Goal: Check status: Check status

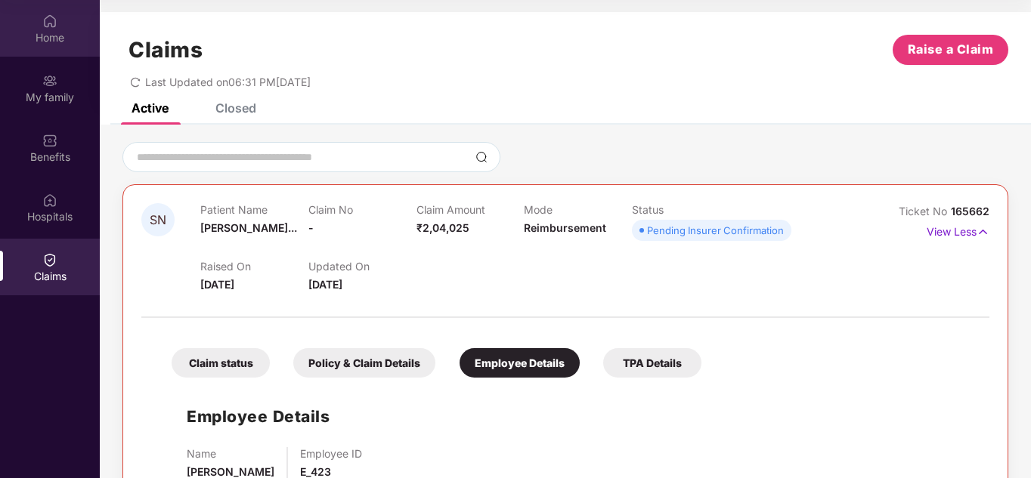
scroll to position [48, 0]
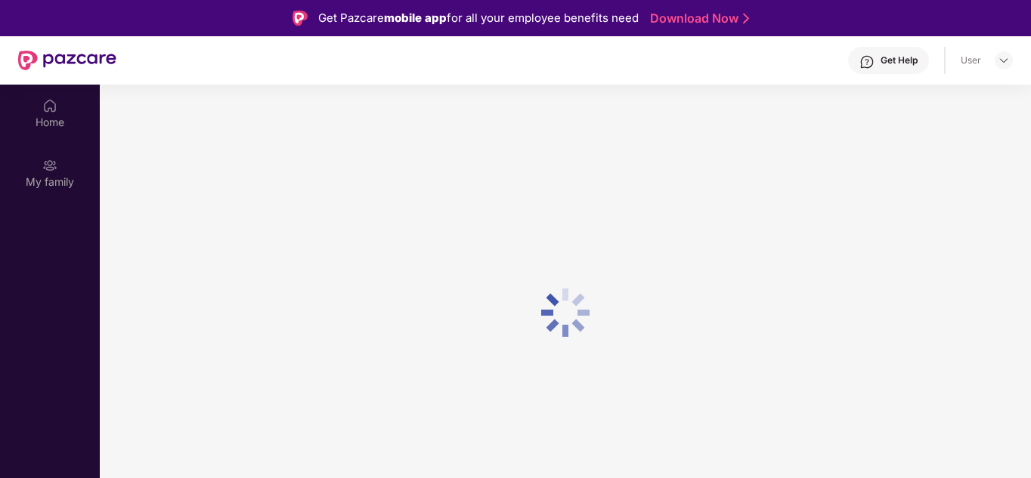
scroll to position [85, 0]
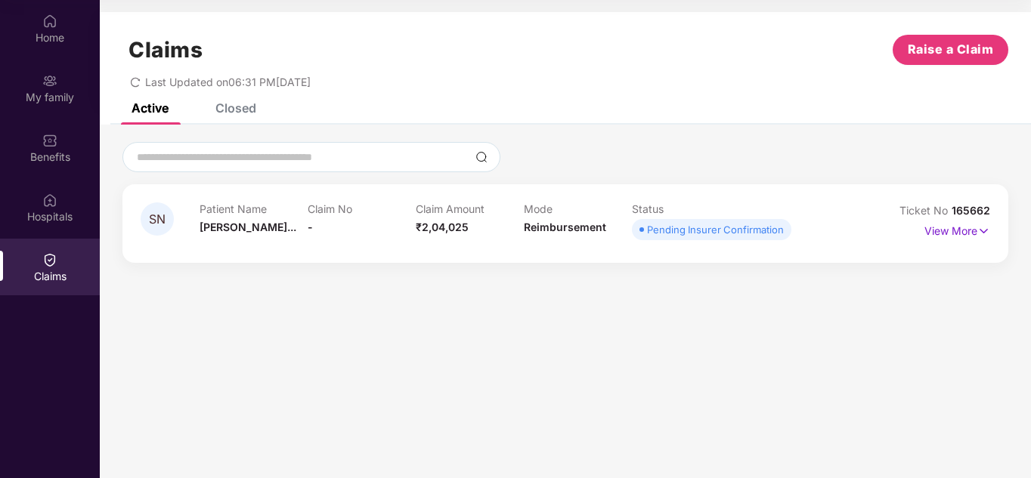
click at [235, 112] on div "Closed" at bounding box center [235, 108] width 41 height 15
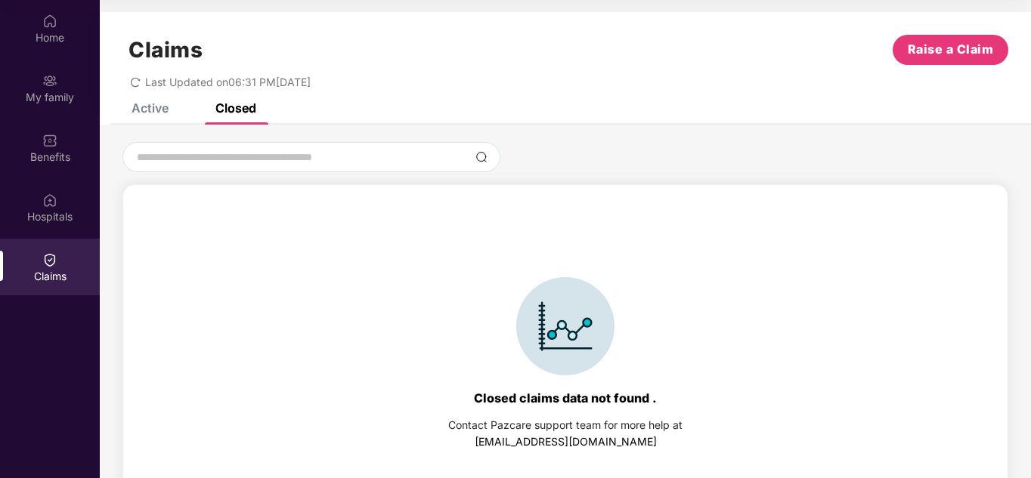
click at [169, 109] on div "Active Closed" at bounding box center [182, 107] width 147 height 33
click at [161, 112] on div "Active" at bounding box center [150, 108] width 37 height 15
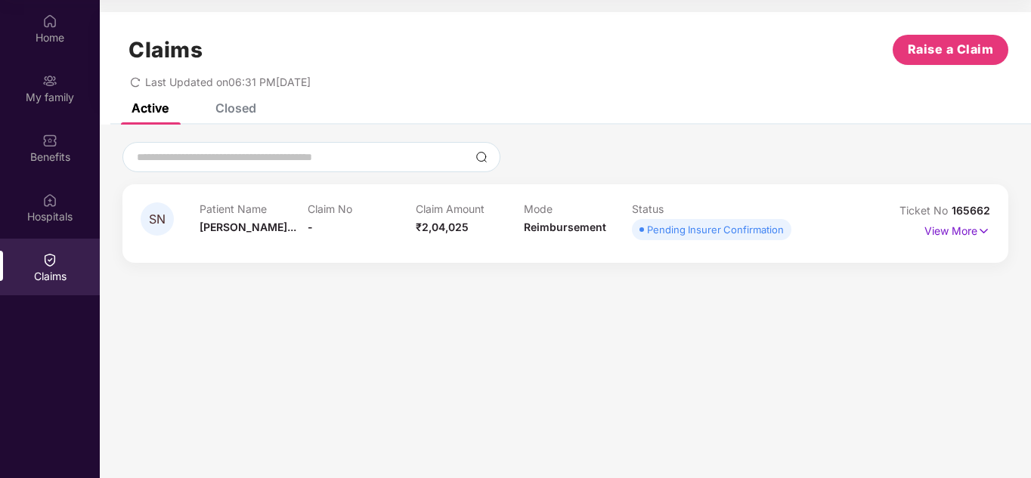
click at [140, 79] on icon "redo" at bounding box center [135, 82] width 9 height 10
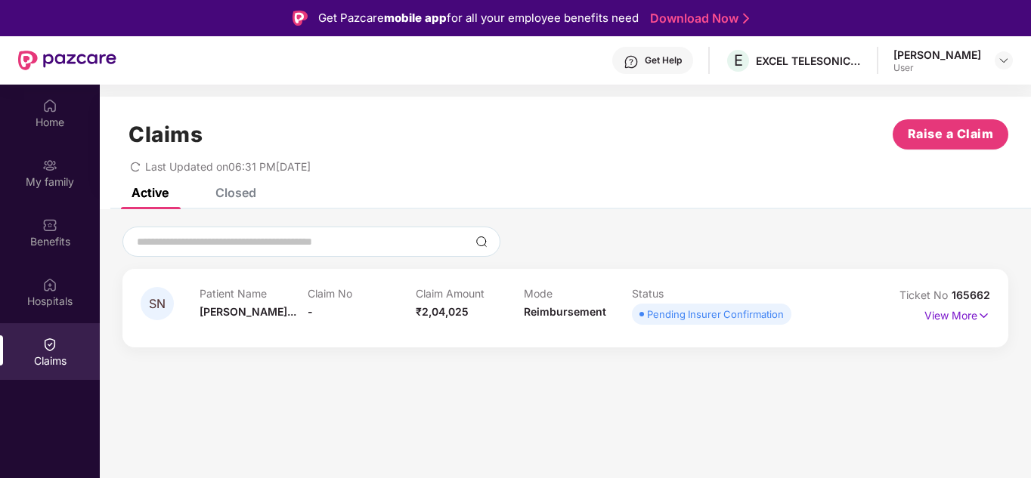
scroll to position [85, 0]
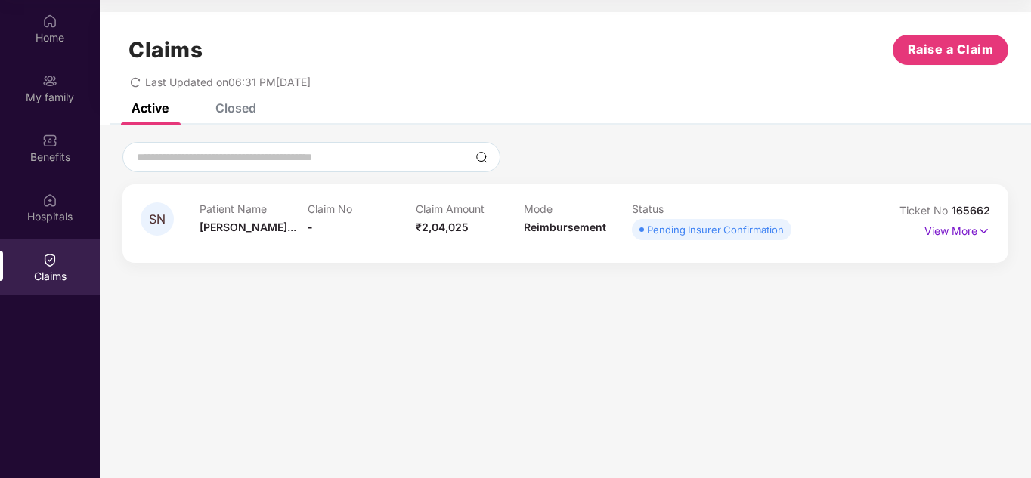
click at [705, 215] on div "Status Pending Insurer Confirmation" at bounding box center [686, 224] width 108 height 42
click at [697, 236] on div "Pending Insurer Confirmation" at bounding box center [715, 229] width 137 height 15
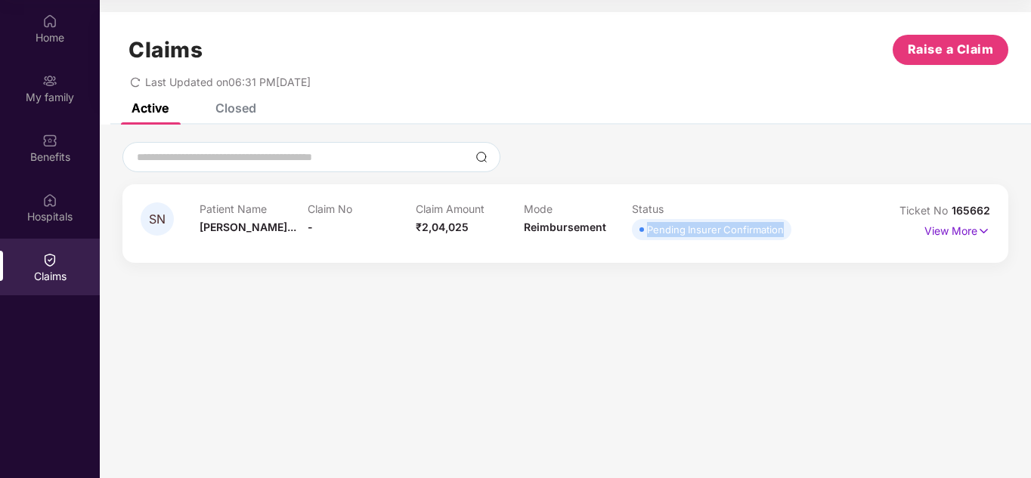
click at [697, 236] on div "Pending Insurer Confirmation" at bounding box center [715, 229] width 137 height 15
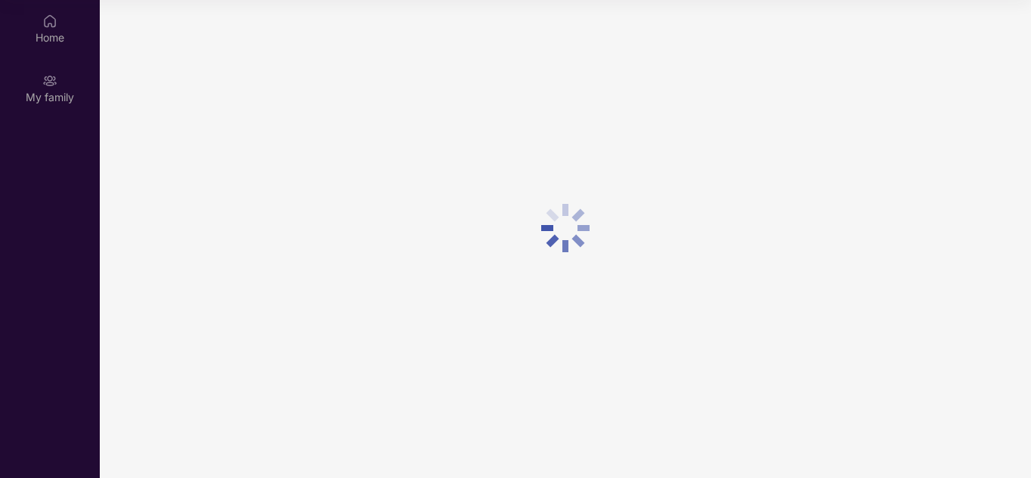
scroll to position [85, 0]
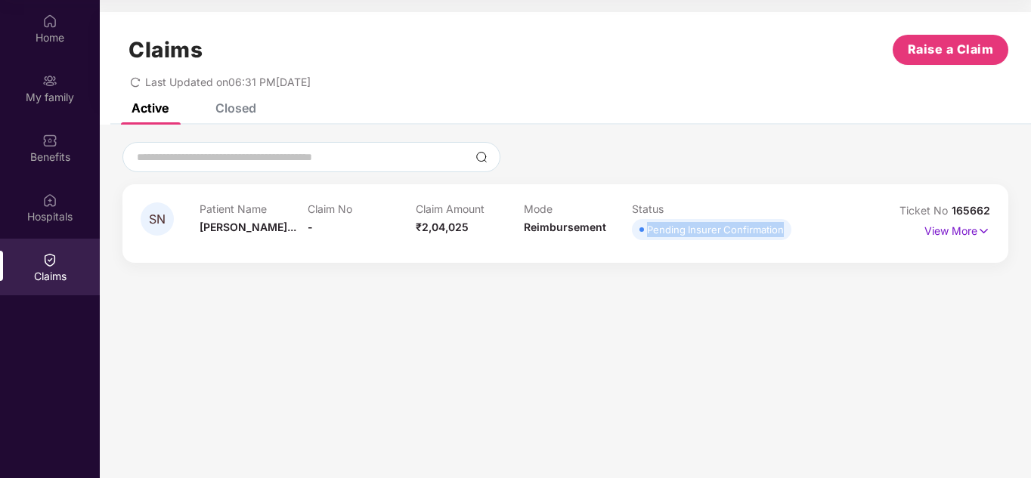
drag, startPoint x: 647, startPoint y: 230, endPoint x: 786, endPoint y: 228, distance: 139.1
click at [786, 228] on span "Pending Insurer Confirmation" at bounding box center [711, 229] width 159 height 21
click at [976, 237] on p "View More" at bounding box center [957, 229] width 66 height 20
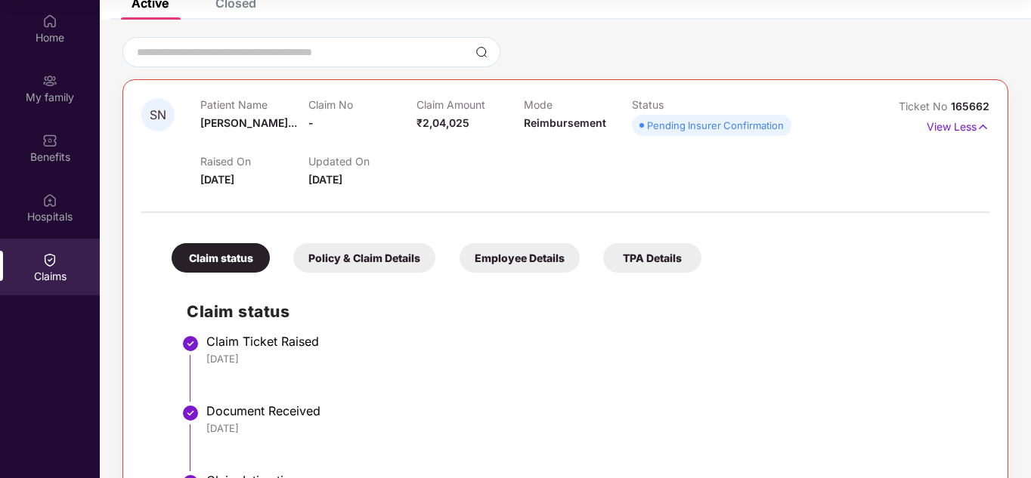
scroll to position [245, 0]
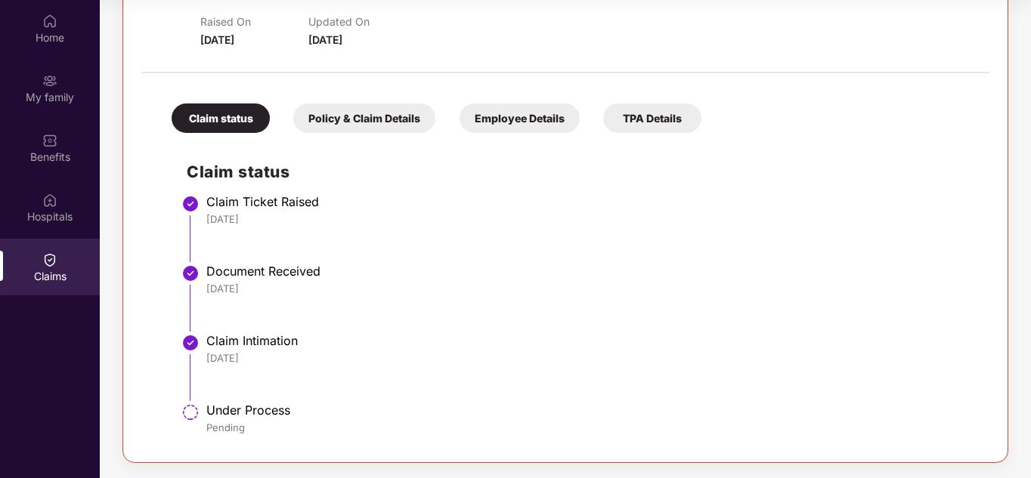
click at [228, 401] on li "Claim Intimation [DATE]" at bounding box center [581, 374] width 788 height 70
click at [243, 414] on div "Under Process" at bounding box center [590, 410] width 768 height 15
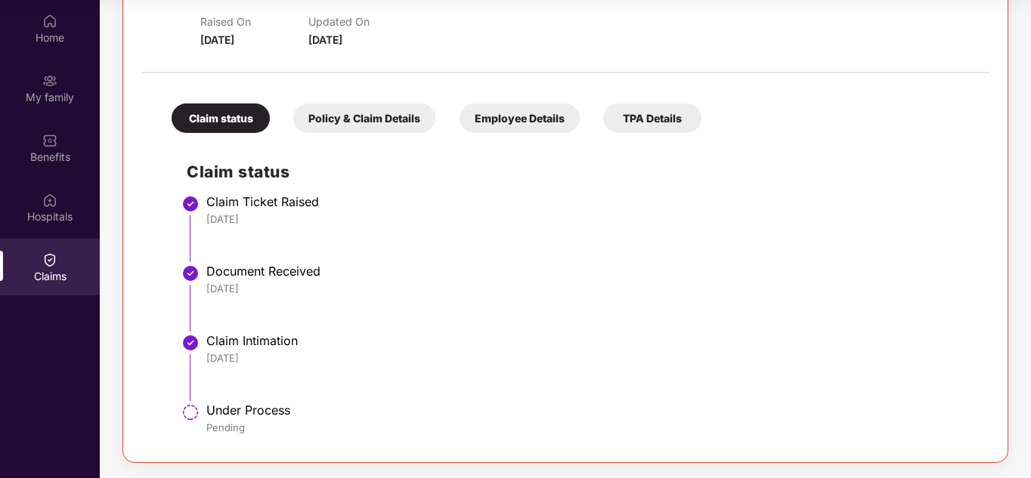
click at [238, 333] on div "Claim Intimation" at bounding box center [590, 340] width 768 height 15
click at [240, 336] on div "Claim Intimation" at bounding box center [590, 340] width 768 height 15
click at [265, 275] on div "Document Received" at bounding box center [590, 271] width 768 height 15
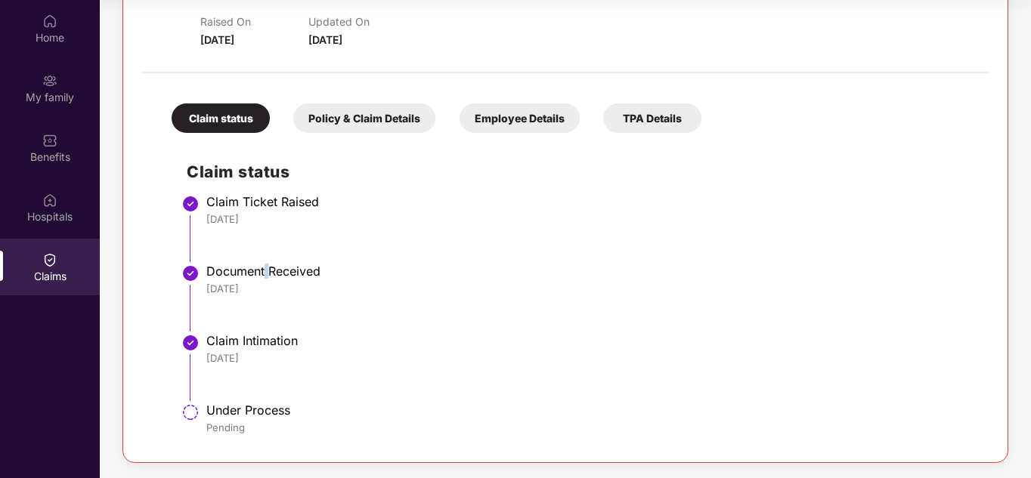
click at [265, 275] on div "Document Received" at bounding box center [590, 271] width 768 height 15
click at [238, 198] on div "Claim Ticket Raised" at bounding box center [590, 201] width 768 height 15
click at [277, 197] on div "Claim Ticket Raised" at bounding box center [590, 201] width 768 height 15
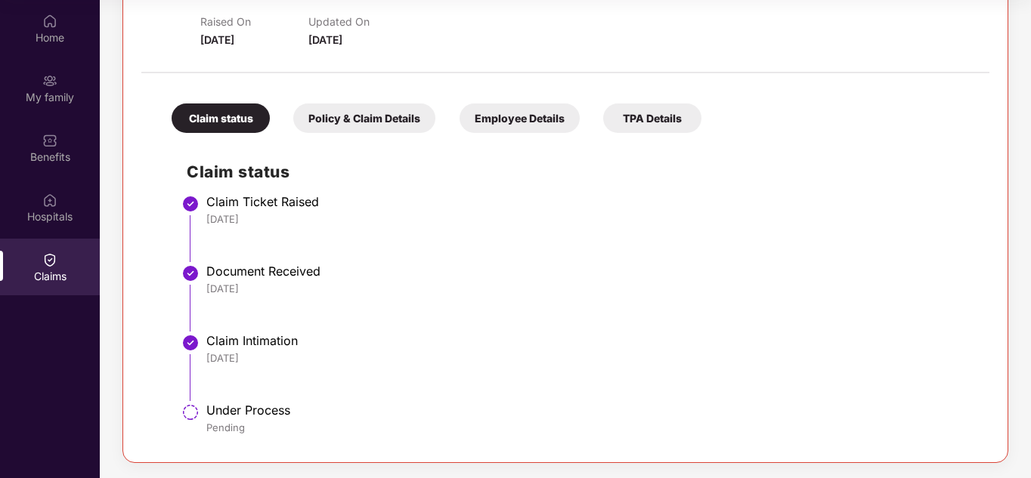
click at [267, 266] on div "Document Received" at bounding box center [590, 271] width 768 height 15
click at [240, 202] on div "Claim Ticket Raised" at bounding box center [590, 201] width 768 height 15
click at [278, 203] on div "Claim Ticket Raised" at bounding box center [590, 201] width 768 height 15
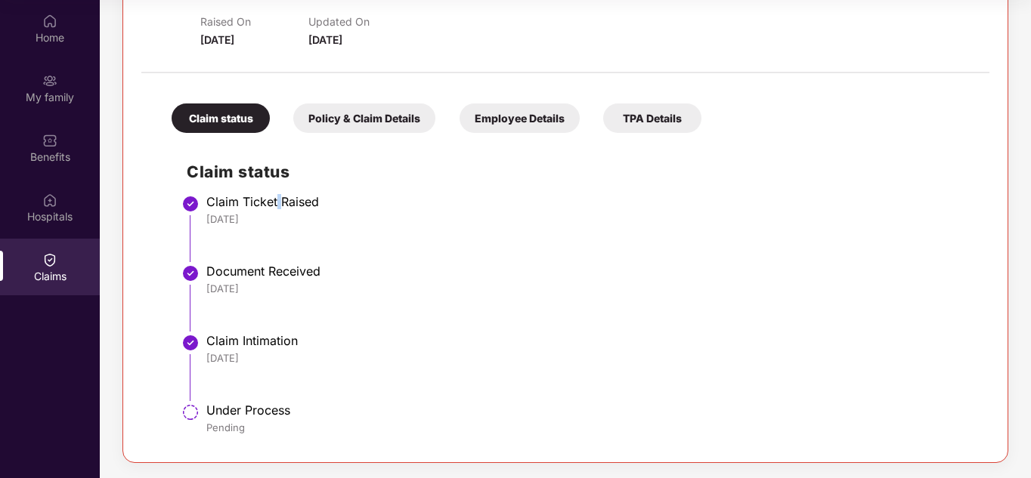
click at [278, 203] on div "Claim Ticket Raised" at bounding box center [590, 201] width 768 height 15
click at [240, 198] on div "Claim Ticket Raised" at bounding box center [590, 201] width 768 height 15
click at [239, 195] on div "Claim Ticket Raised" at bounding box center [590, 201] width 768 height 15
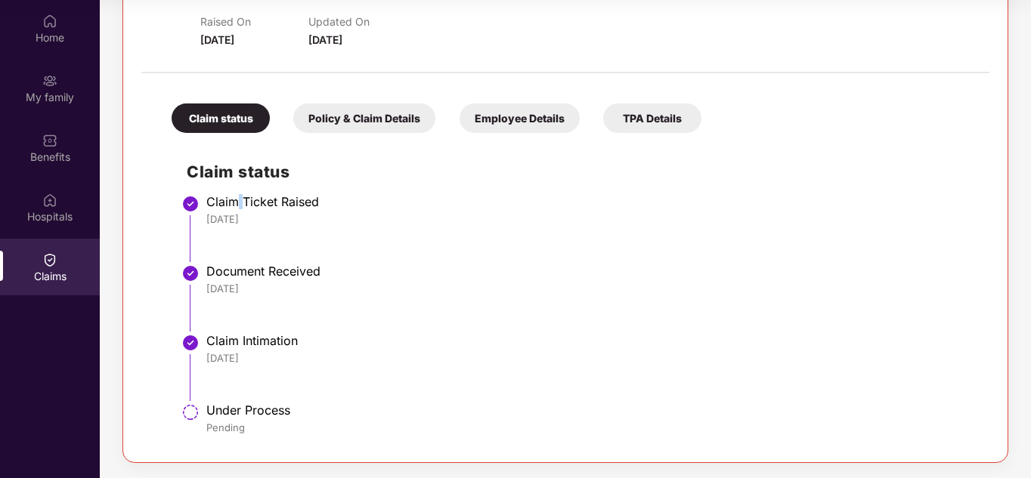
scroll to position [94, 0]
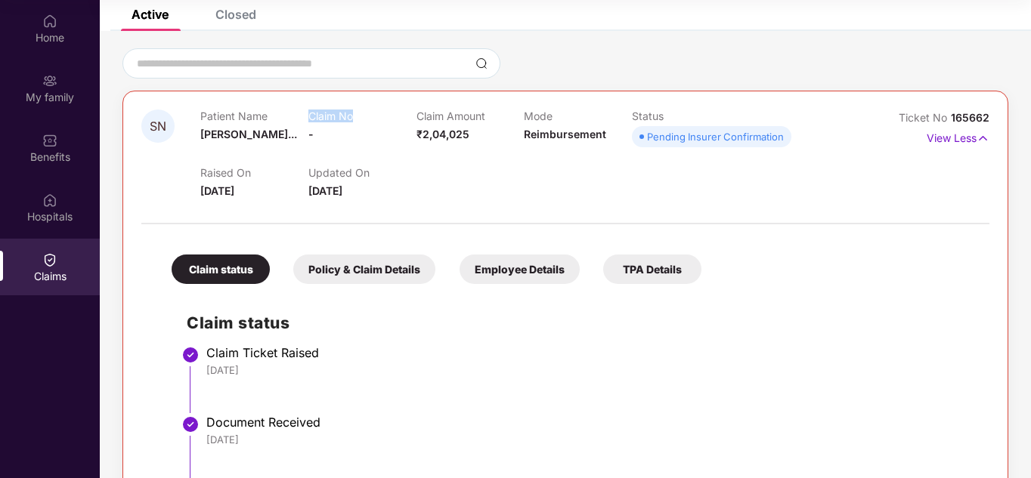
drag, startPoint x: 336, startPoint y: 116, endPoint x: 361, endPoint y: 116, distance: 24.9
click at [361, 116] on p "Claim No" at bounding box center [362, 116] width 108 height 13
drag, startPoint x: 418, startPoint y: 115, endPoint x: 493, endPoint y: 113, distance: 74.8
click at [493, 113] on p "Claim Amount" at bounding box center [470, 116] width 108 height 13
click at [531, 119] on p "Mode" at bounding box center [578, 116] width 108 height 13
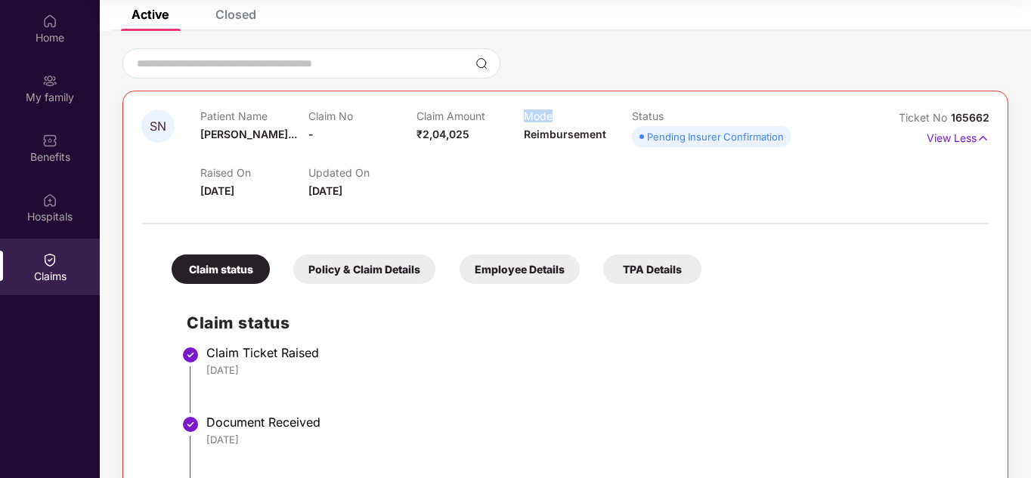
drag, startPoint x: 531, startPoint y: 119, endPoint x: 518, endPoint y: 116, distance: 13.2
click at [525, 119] on p "Mode" at bounding box center [578, 116] width 108 height 13
click at [638, 111] on p "Status" at bounding box center [686, 116] width 108 height 13
click at [638, 110] on p "Status" at bounding box center [686, 116] width 108 height 13
click at [407, 271] on div "Policy & Claim Details" at bounding box center [364, 269] width 142 height 29
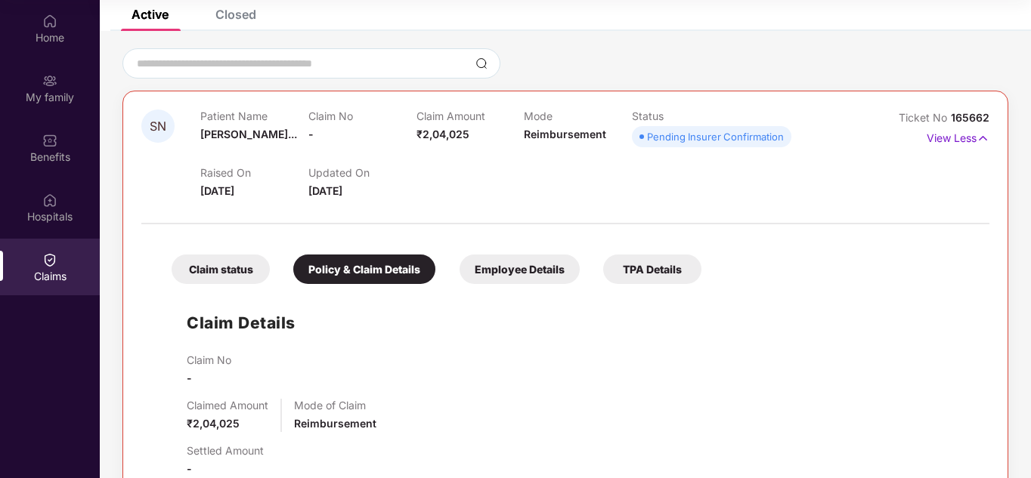
click at [515, 271] on div "Employee Details" at bounding box center [520, 269] width 120 height 29
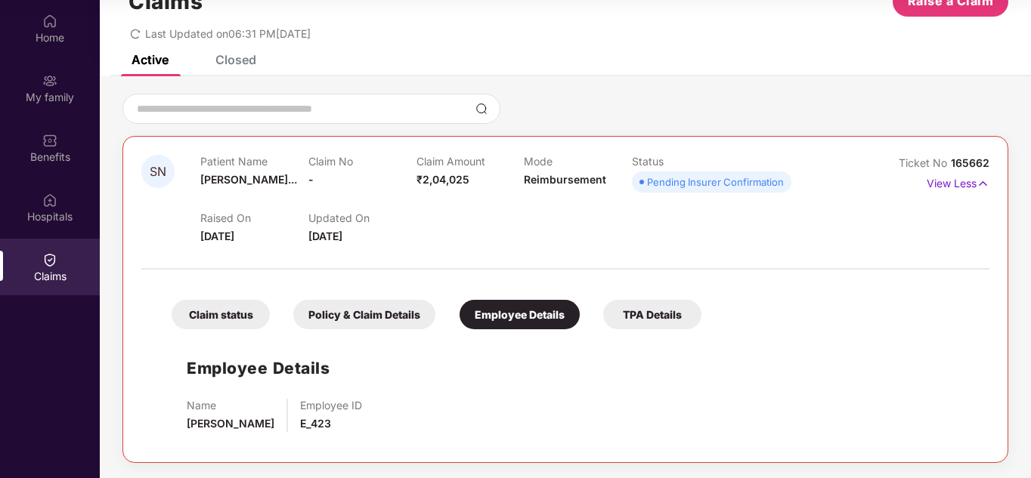
click at [650, 314] on div "TPA Details" at bounding box center [652, 314] width 98 height 29
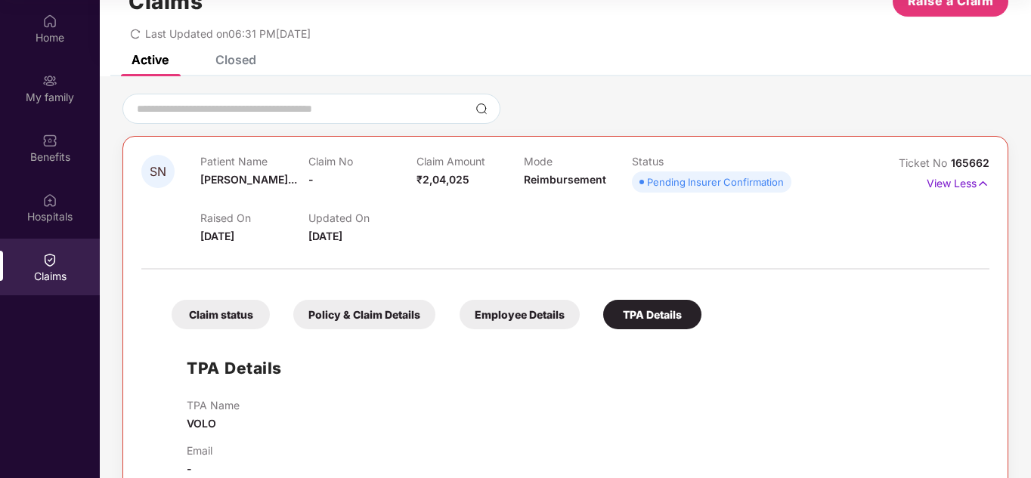
scroll to position [82, 0]
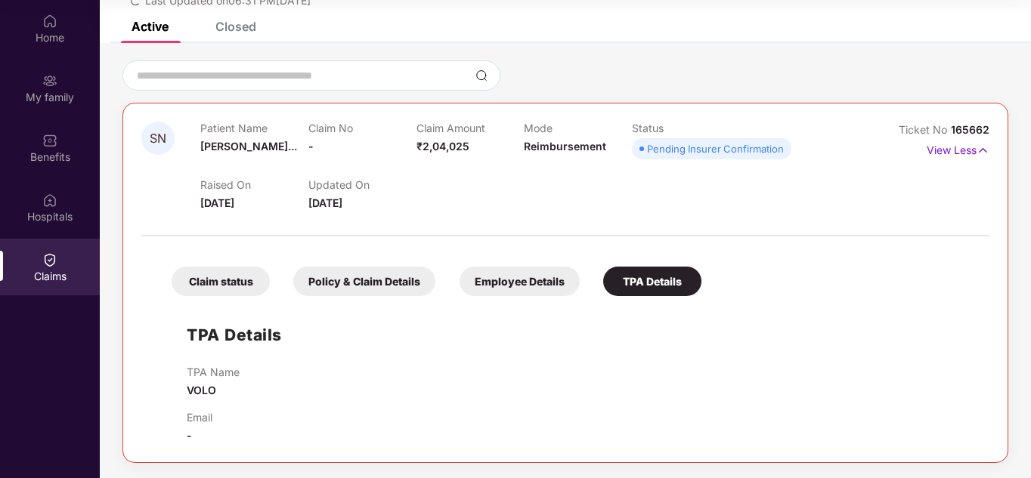
click at [19, 260] on div "Claims" at bounding box center [50, 267] width 100 height 57
click at [48, 219] on div "Hospitals" at bounding box center [50, 216] width 100 height 15
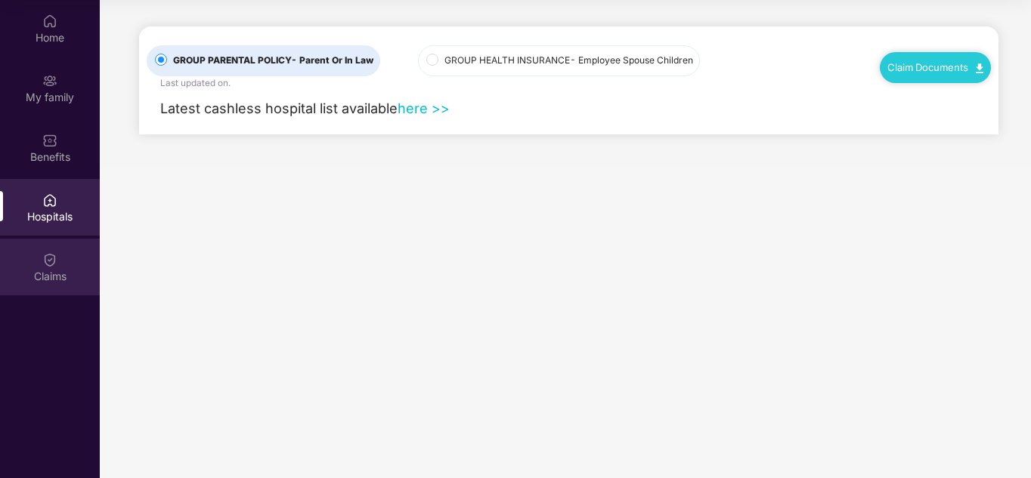
click at [42, 276] on div "Claims" at bounding box center [50, 276] width 100 height 15
